Goal: Task Accomplishment & Management: Use online tool/utility

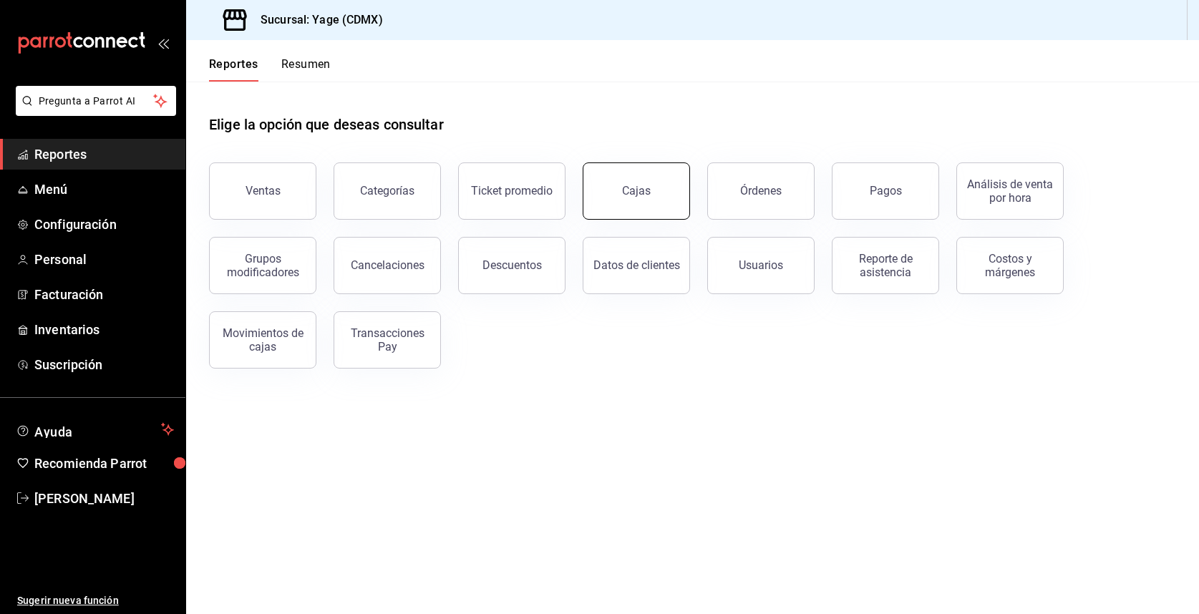
click at [616, 190] on button "Cajas" at bounding box center [636, 191] width 107 height 57
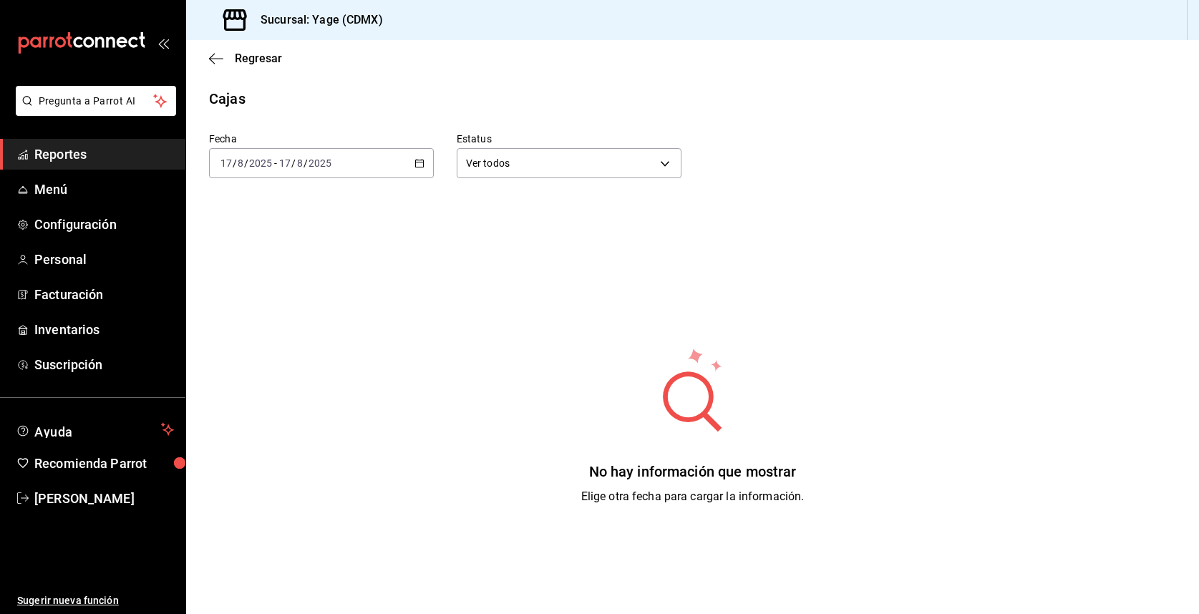
click at [424, 166] on icon "button" at bounding box center [420, 163] width 10 height 10
click at [244, 213] on span "Hoy" at bounding box center [276, 206] width 111 height 15
click at [69, 160] on span "Reportes" at bounding box center [104, 154] width 140 height 19
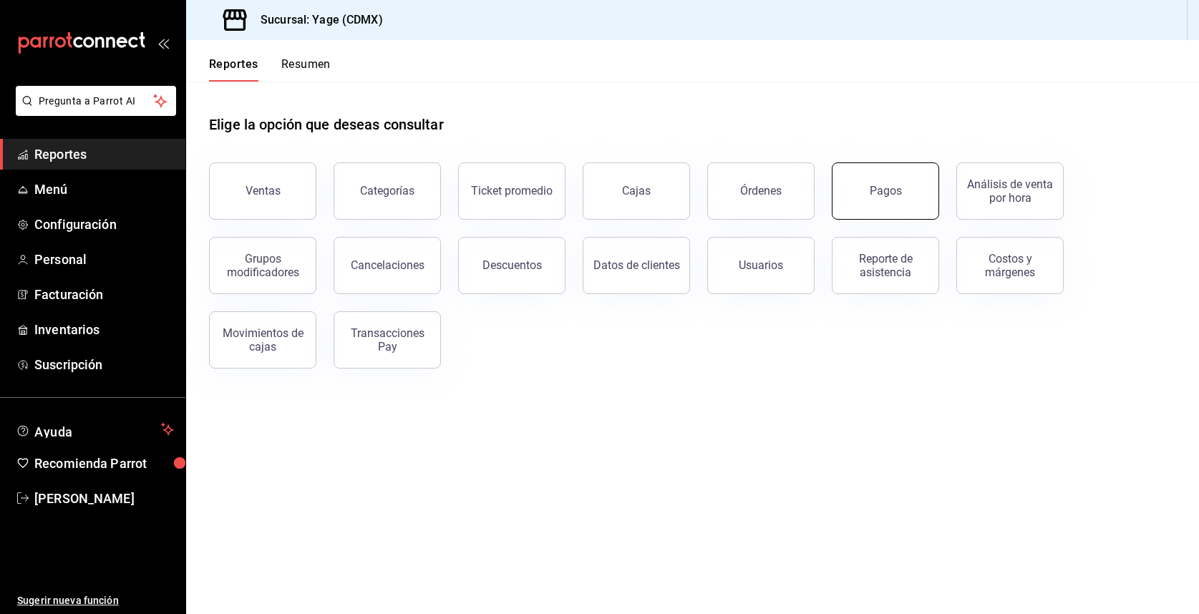
click at [926, 188] on button "Pagos" at bounding box center [885, 191] width 107 height 57
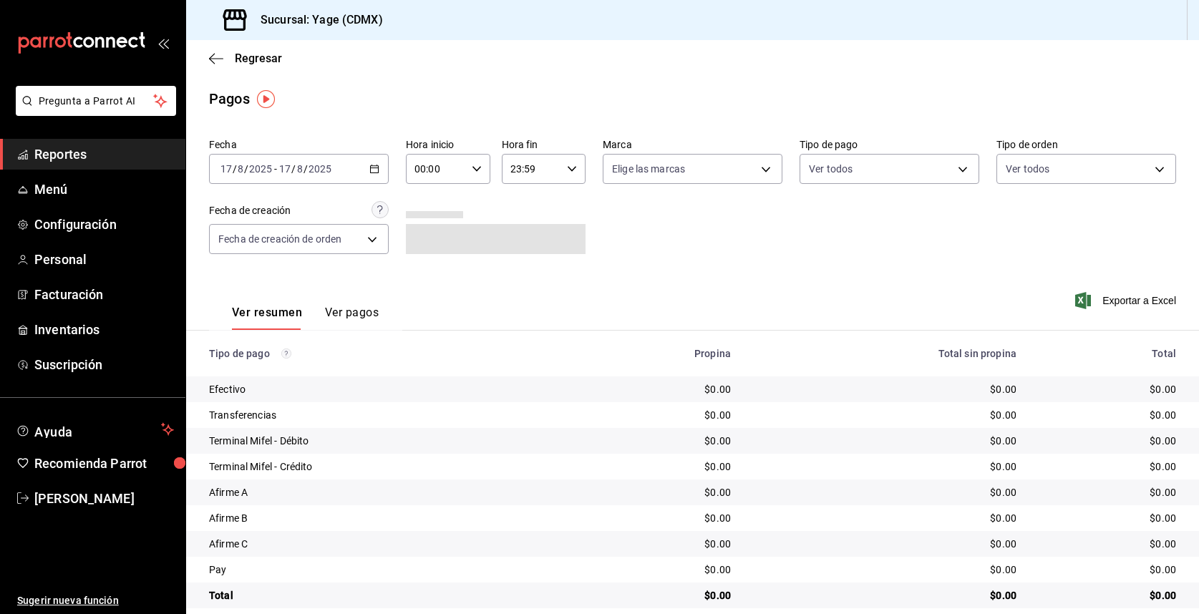
click at [370, 163] on div "[DATE] [DATE] - [DATE] [DATE]" at bounding box center [299, 169] width 180 height 30
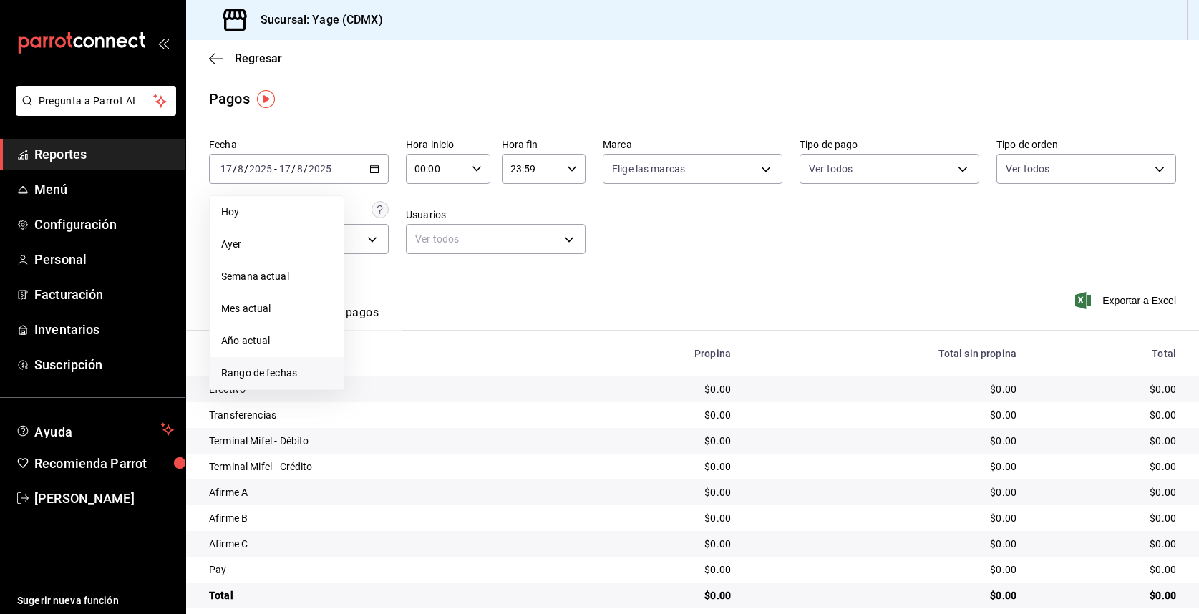
click at [304, 374] on span "Rango de fechas" at bounding box center [276, 373] width 111 height 15
click at [497, 327] on abbr "16" at bounding box center [500, 327] width 9 height 10
click at [529, 326] on abbr "17" at bounding box center [526, 327] width 9 height 10
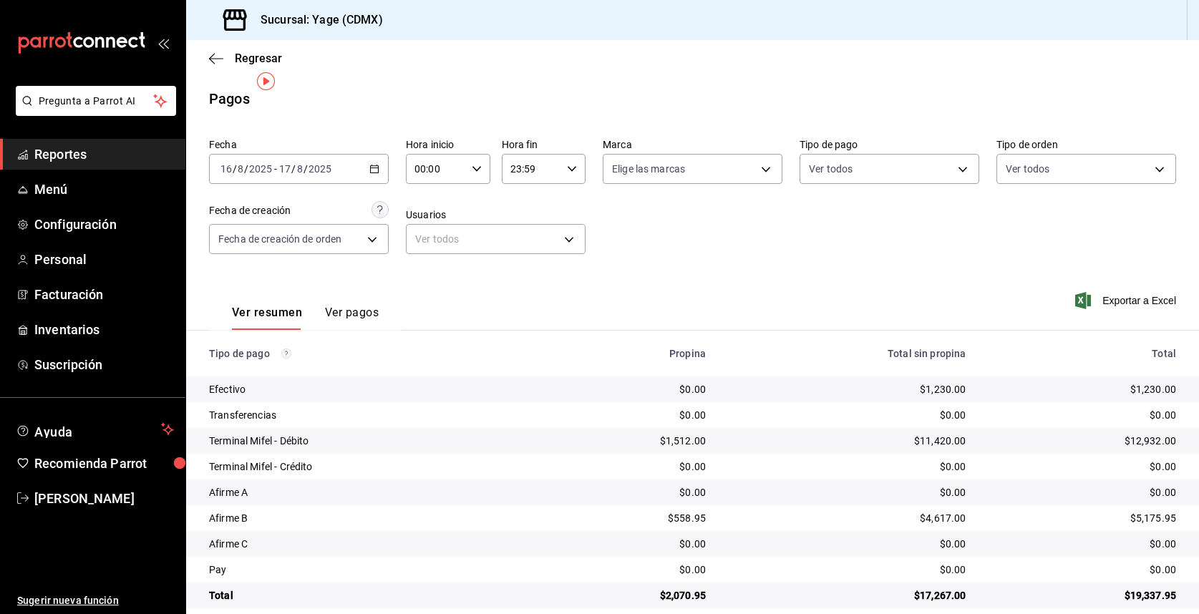
scroll to position [17, 0]
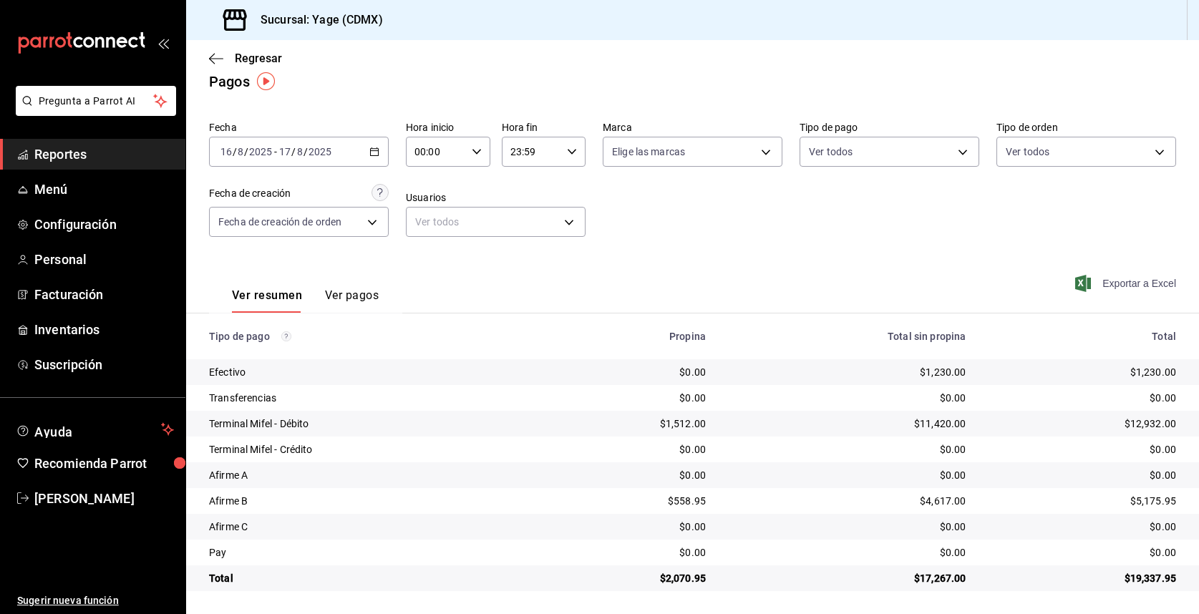
click at [1095, 281] on span "Exportar a Excel" at bounding box center [1127, 283] width 98 height 17
click at [372, 152] on icon "button" at bounding box center [374, 152] width 10 height 10
click at [616, 182] on div "Fecha [DATE] [DATE] - [DATE] [DATE] Hora inicio 00:00 Hora inicio Hora fin 23:5…" at bounding box center [692, 184] width 967 height 139
click at [375, 147] on icon "button" at bounding box center [374, 152] width 10 height 10
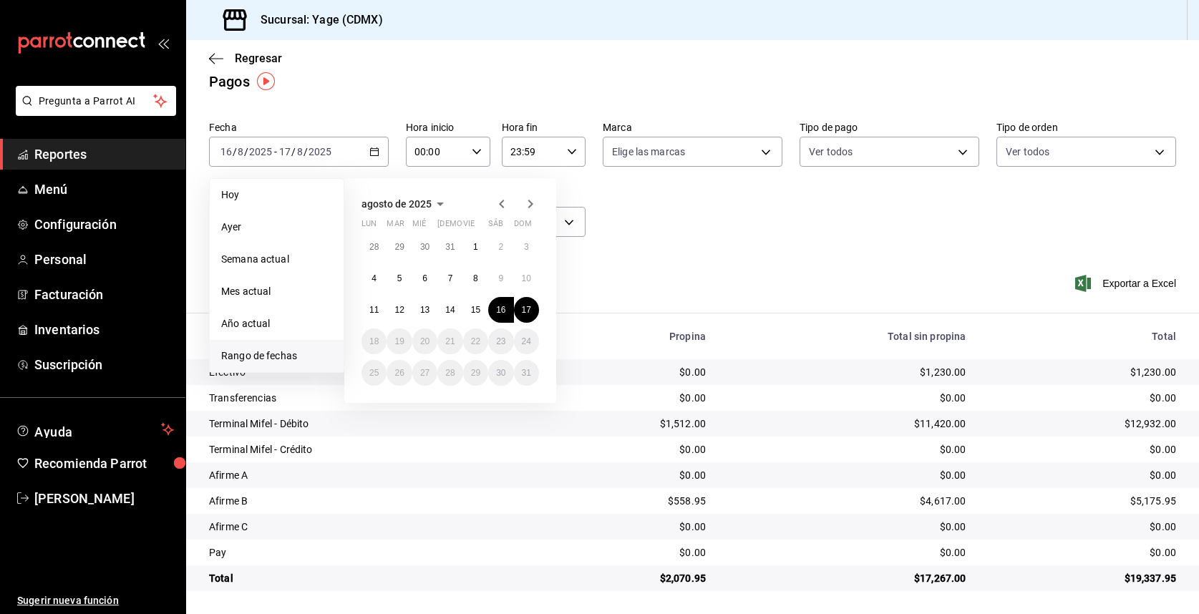
click at [546, 299] on div "[DATE] lun mar mié jue vie sáb dom 28 29 30 31 1 2 3 4 5 6 7 8 9 10 11 12 13 14…" at bounding box center [450, 290] width 212 height 225
click at [531, 307] on abbr "17" at bounding box center [526, 310] width 9 height 10
click at [527, 309] on abbr "17" at bounding box center [526, 310] width 9 height 10
click at [527, 309] on div "Ver resumen Ver pagos Exportar a Excel" at bounding box center [692, 292] width 1013 height 76
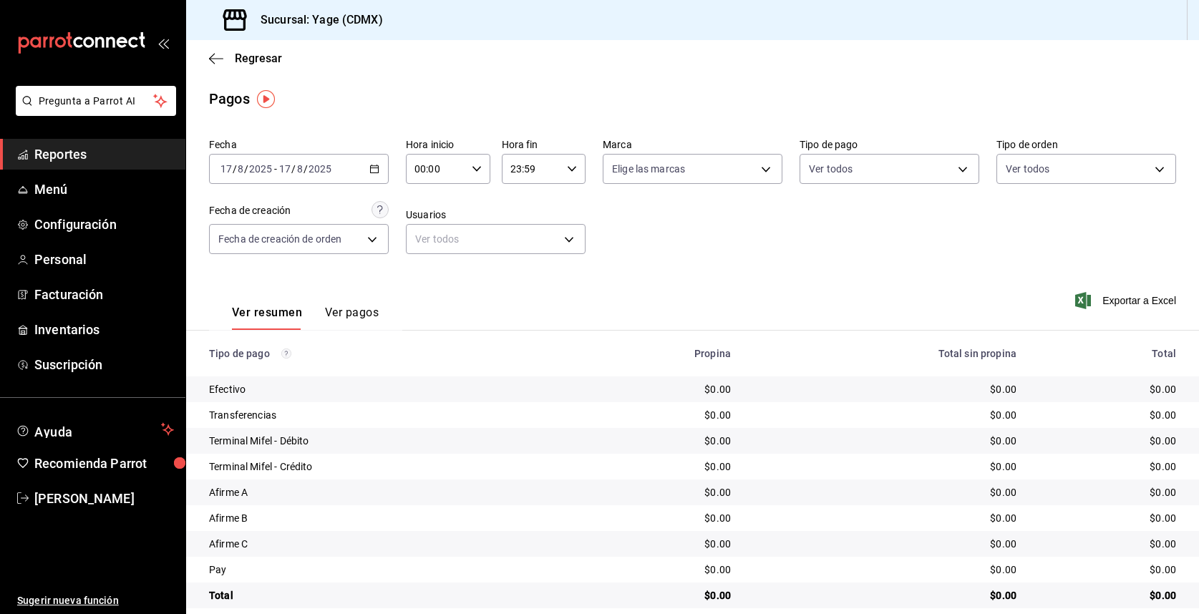
scroll to position [17, 0]
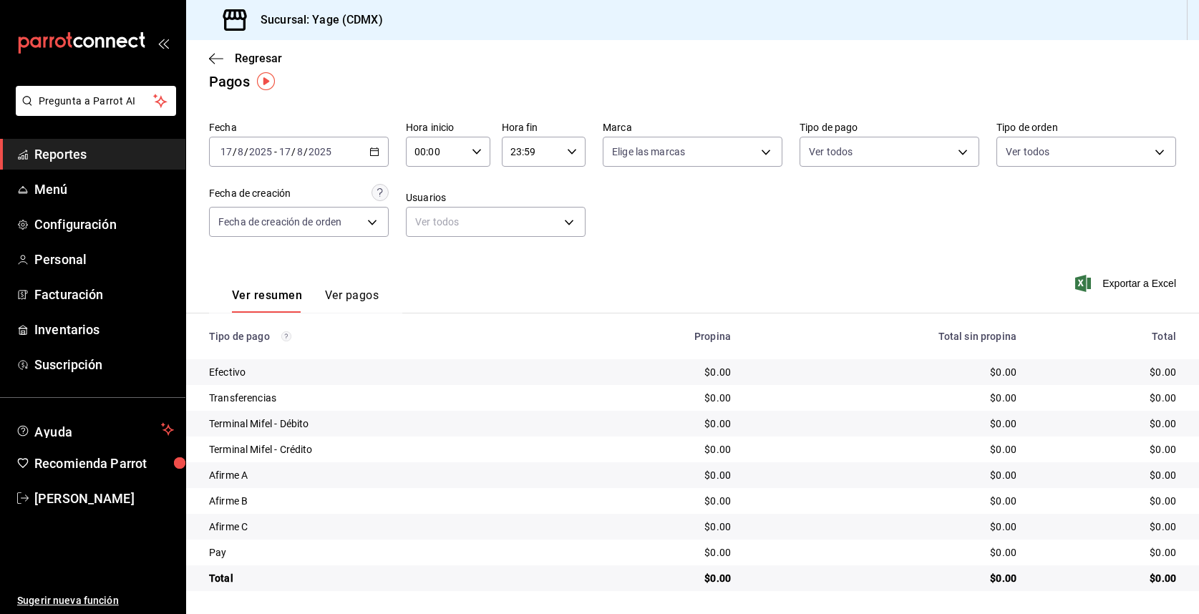
click at [382, 150] on div "[DATE] [DATE] - [DATE] [DATE]" at bounding box center [299, 152] width 180 height 30
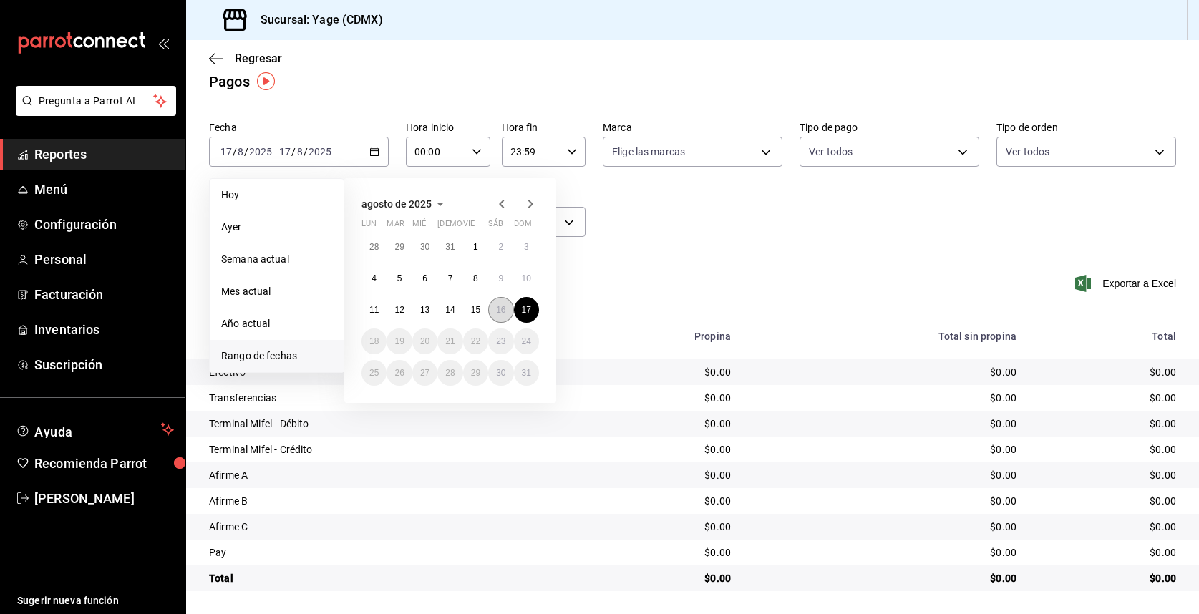
click at [503, 305] on abbr "16" at bounding box center [500, 310] width 9 height 10
click at [523, 312] on abbr "17" at bounding box center [526, 310] width 9 height 10
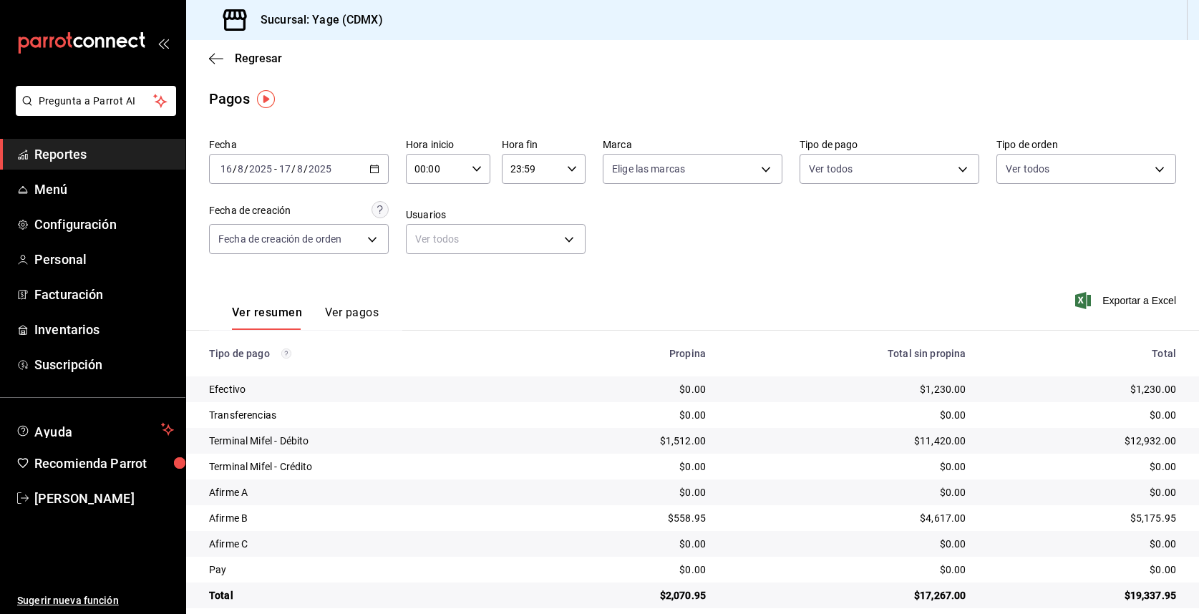
scroll to position [17, 0]
